Goal: Task Accomplishment & Management: Complete application form

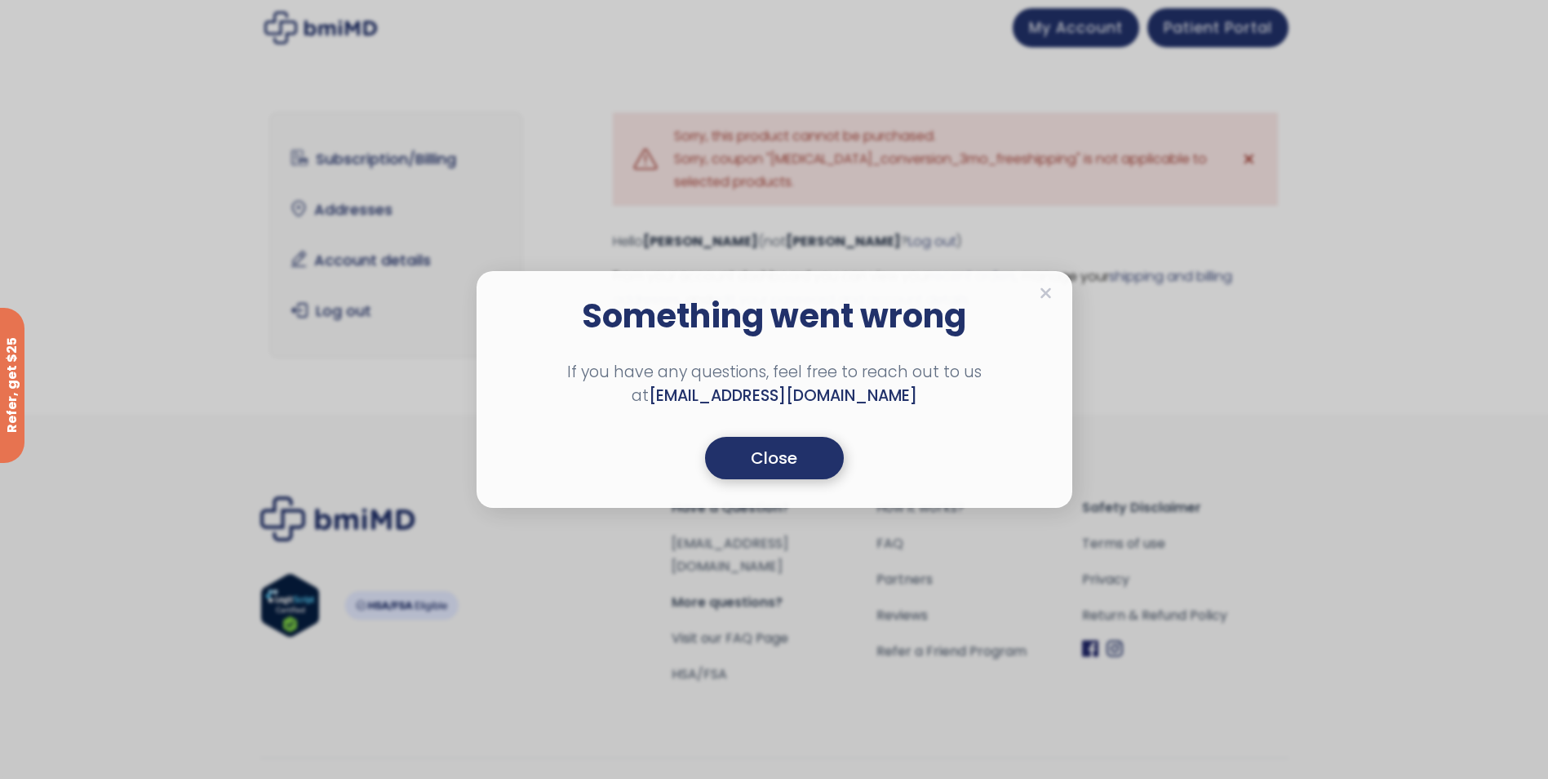
click at [759, 469] on div "Close" at bounding box center [774, 458] width 139 height 42
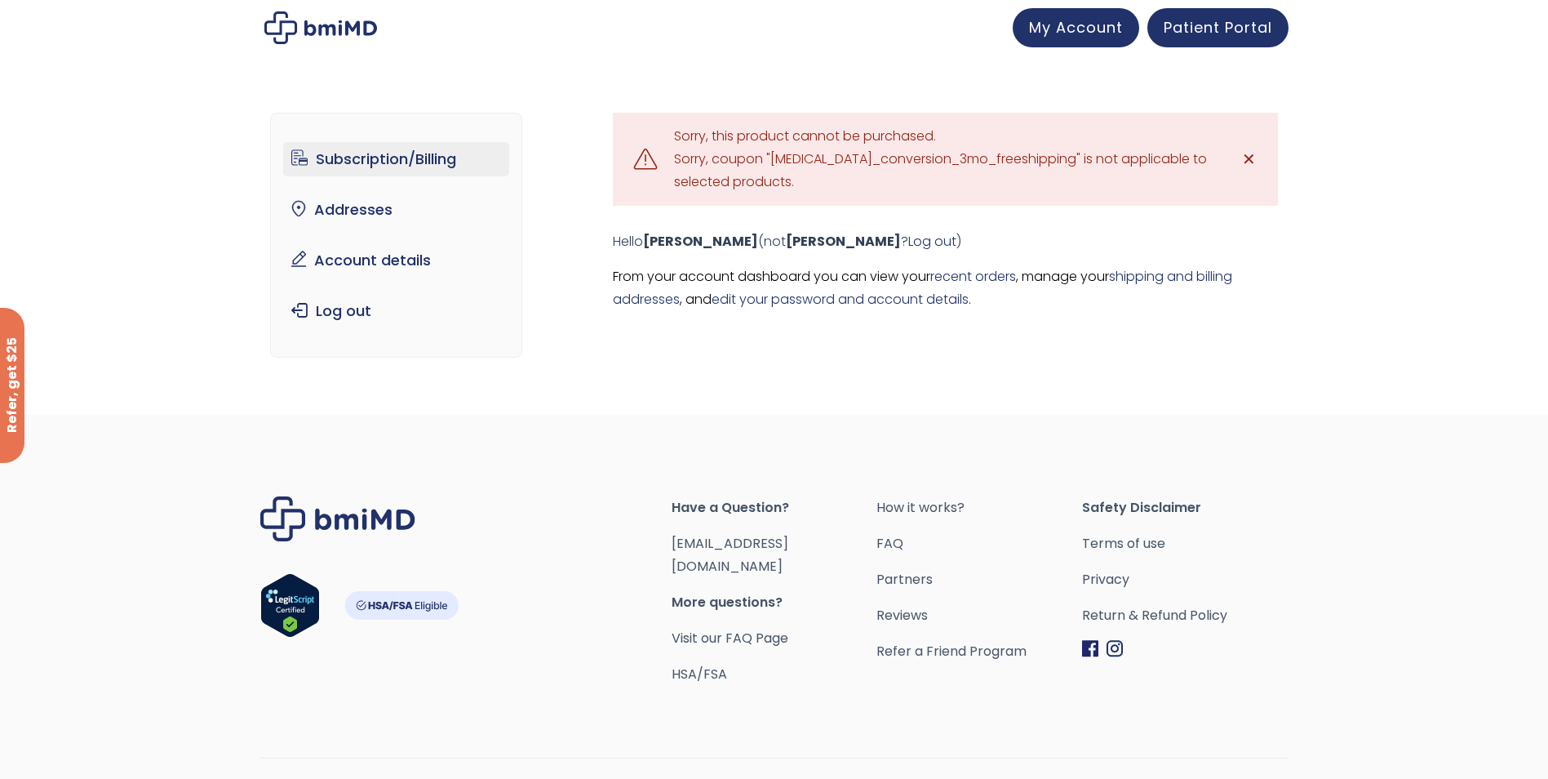
click at [395, 164] on link "Subscription/Billing" at bounding box center [396, 159] width 226 height 34
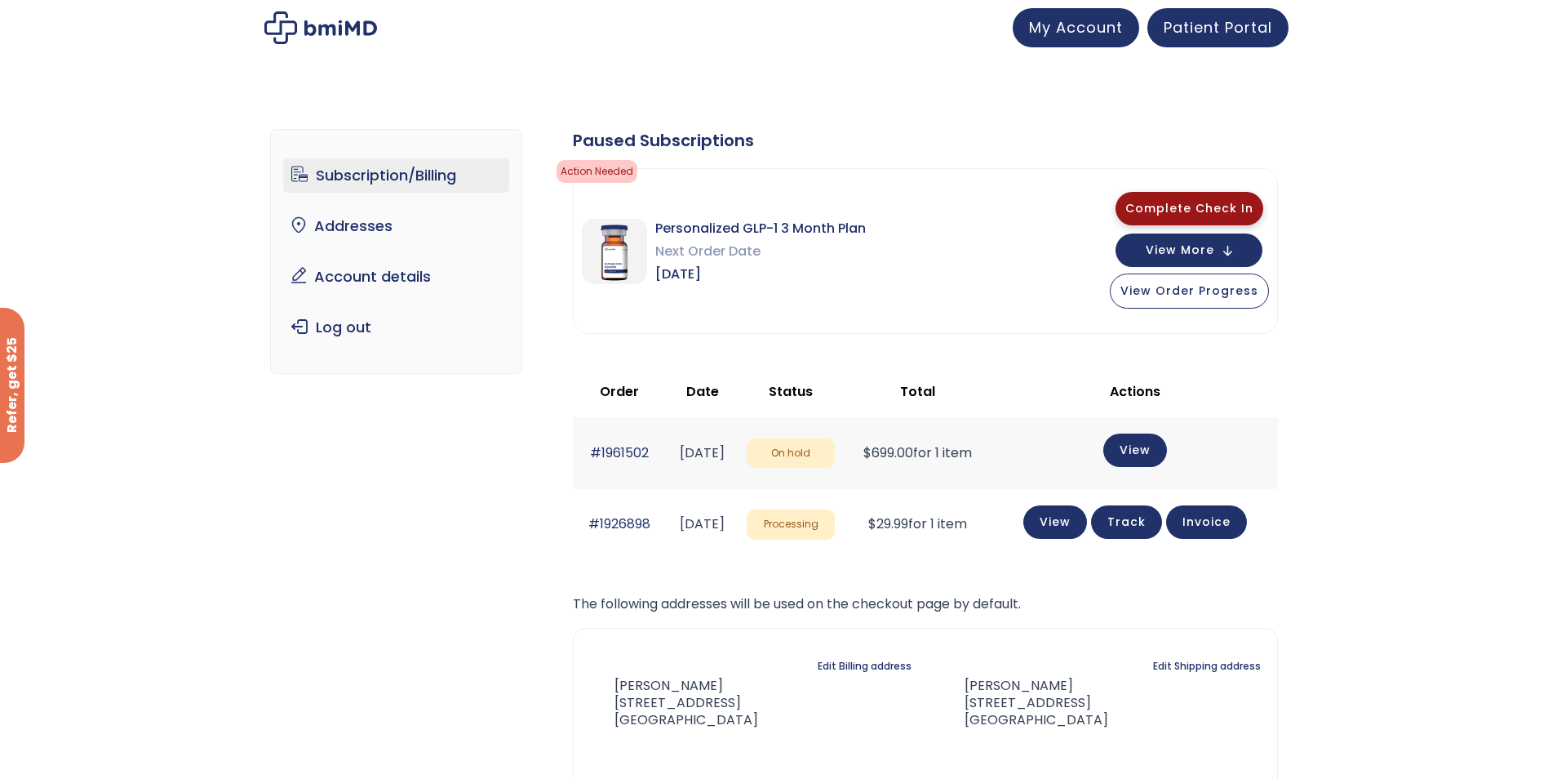
click at [1202, 203] on span "Complete Check In" at bounding box center [1190, 208] width 128 height 16
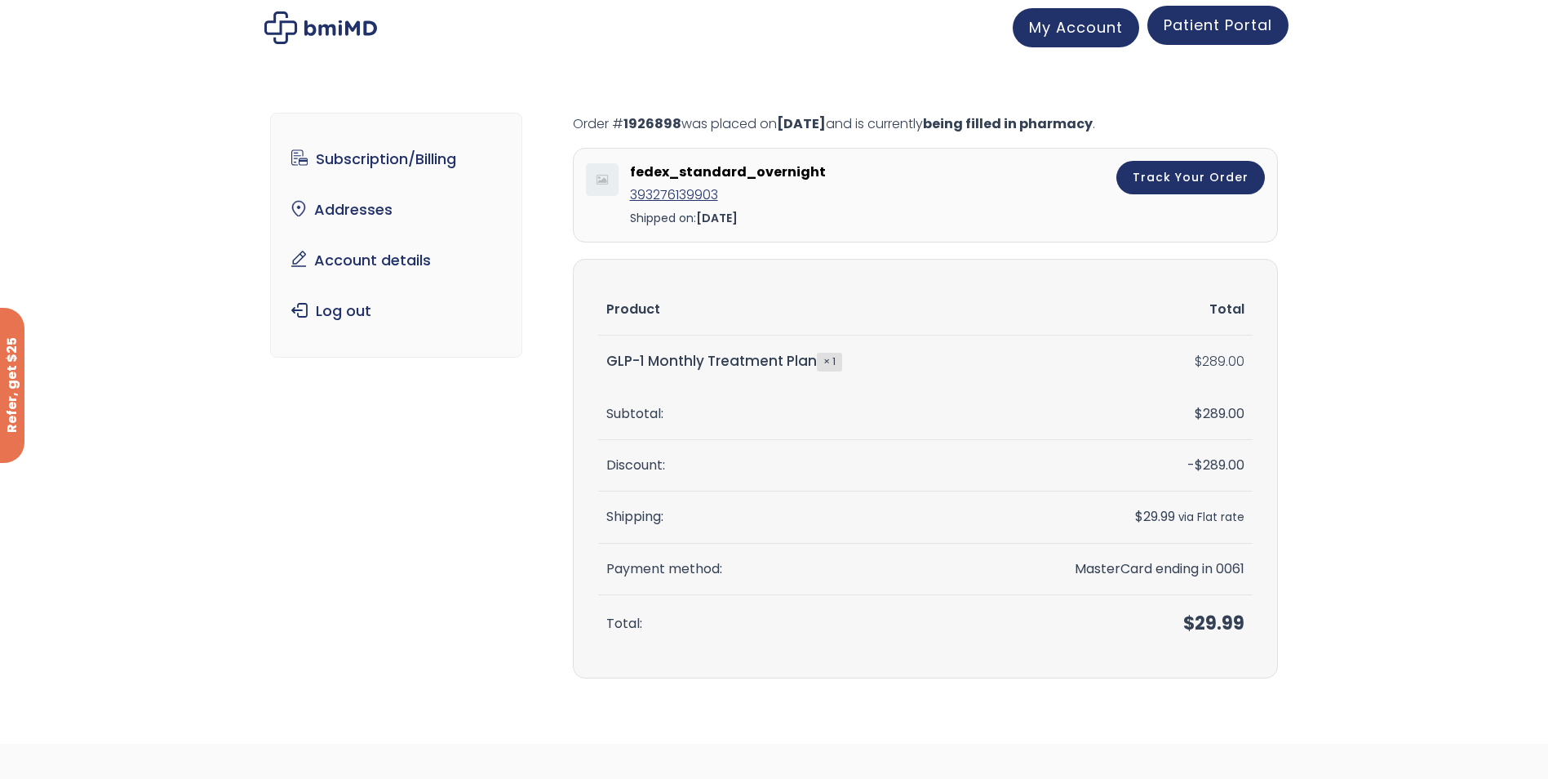
click at [1184, 30] on span "Patient Portal" at bounding box center [1218, 25] width 109 height 20
